Goal: Task Accomplishment & Management: Manage account settings

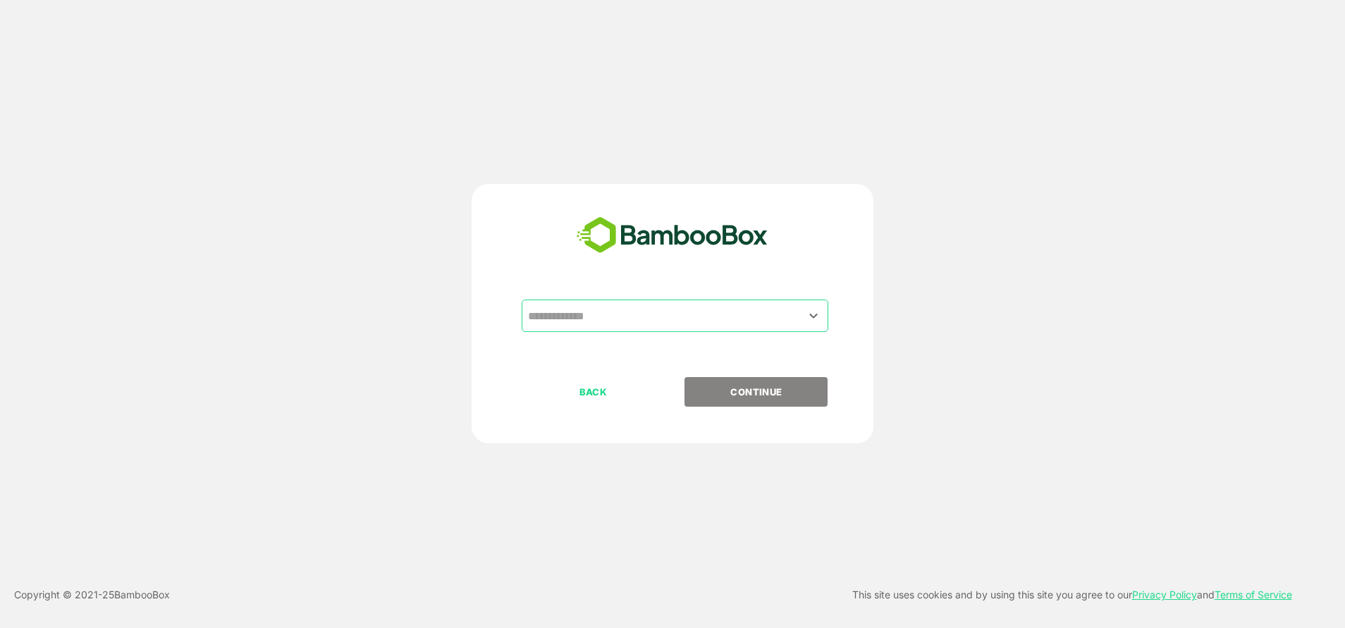
click at [600, 319] on input "text" at bounding box center [674, 315] width 301 height 27
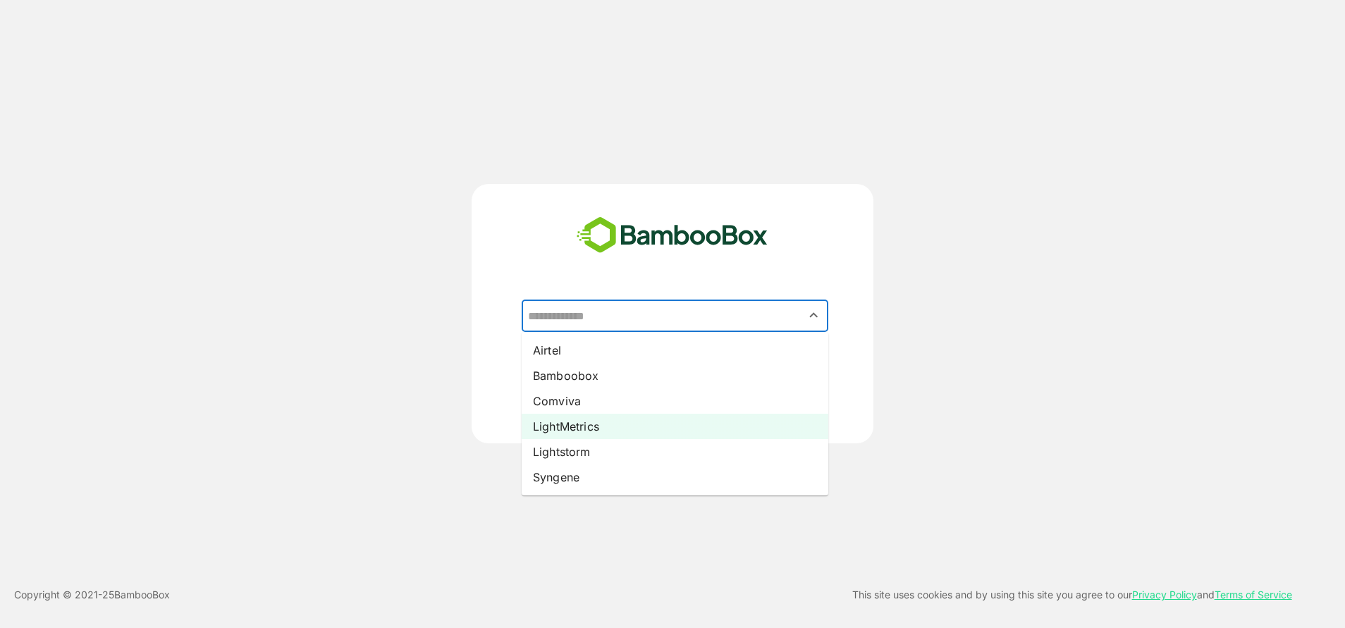
click at [562, 424] on li "LightMetrics" at bounding box center [675, 426] width 307 height 25
type input "**********"
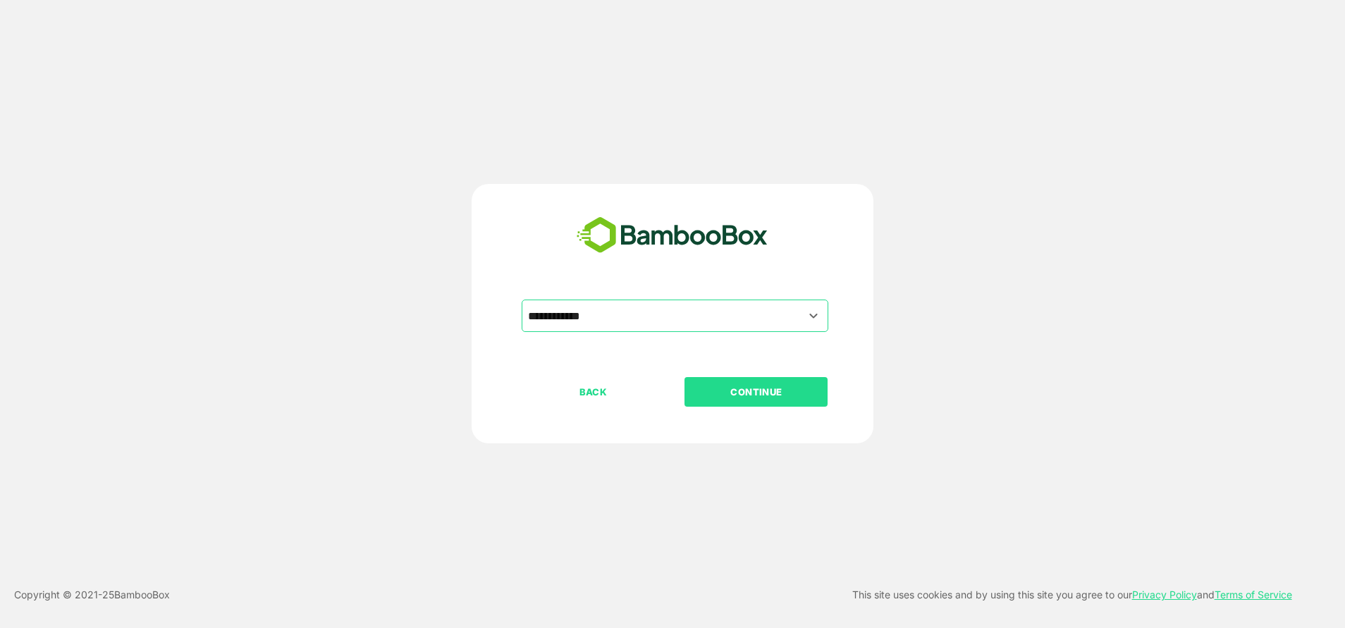
click at [746, 410] on div "BACK CONTINUE" at bounding box center [685, 437] width 326 height 120
click at [744, 407] on button "CONTINUE" at bounding box center [755, 392] width 143 height 30
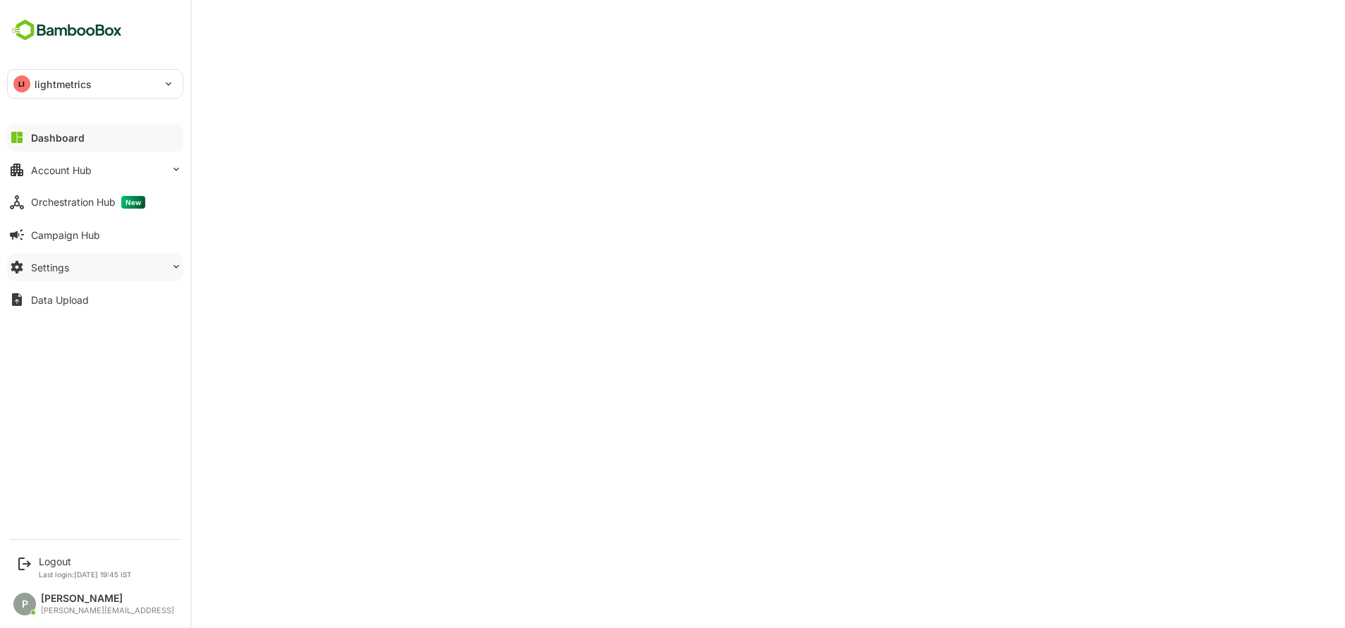
click at [70, 273] on button "Settings" at bounding box center [95, 267] width 176 height 28
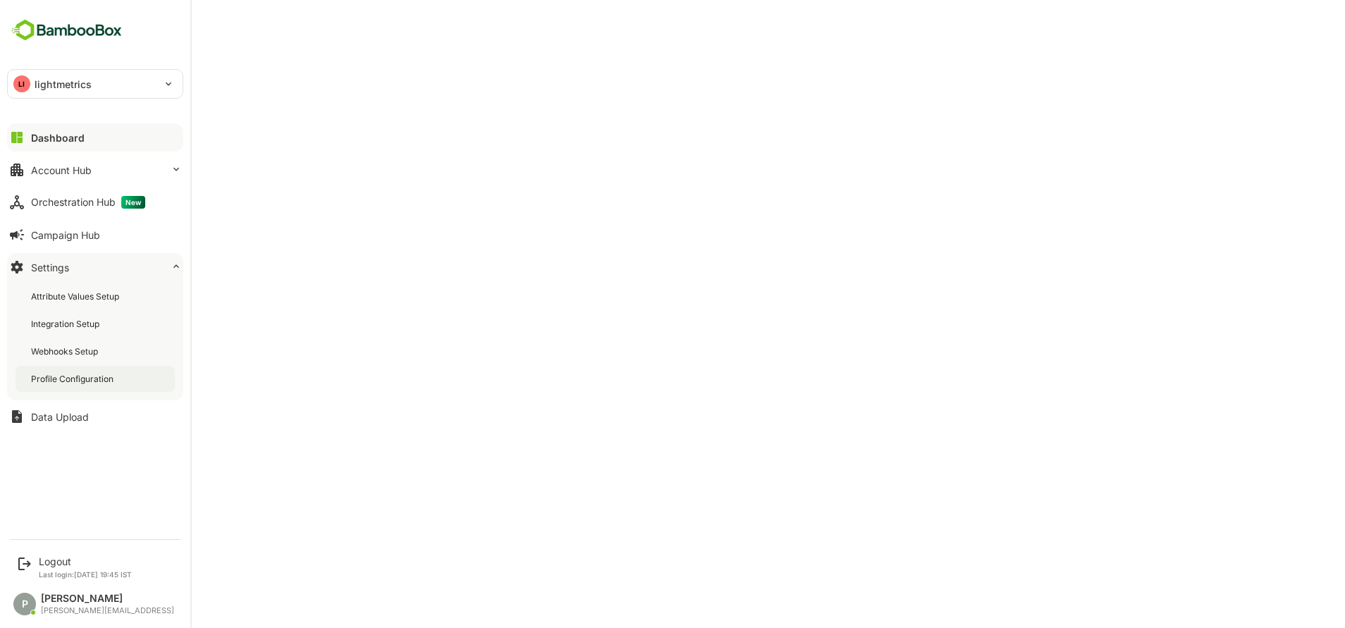
click at [90, 381] on div "Profile Configuration" at bounding box center [73, 379] width 85 height 12
